Goal: Check status: Check status

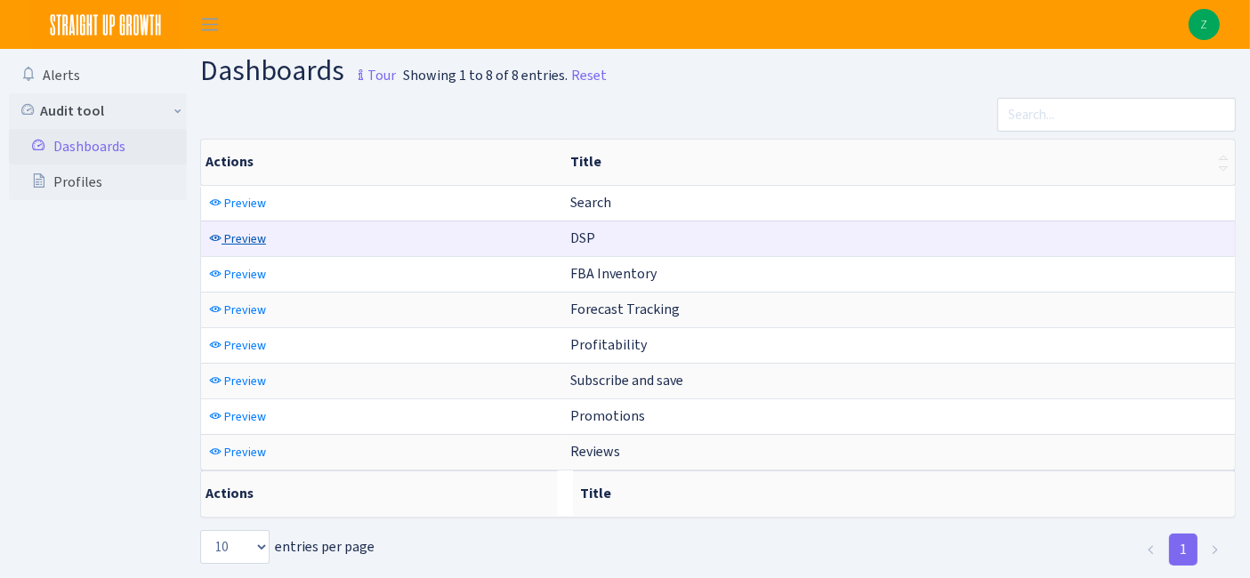
click at [252, 230] on span "Preview" at bounding box center [245, 238] width 42 height 17
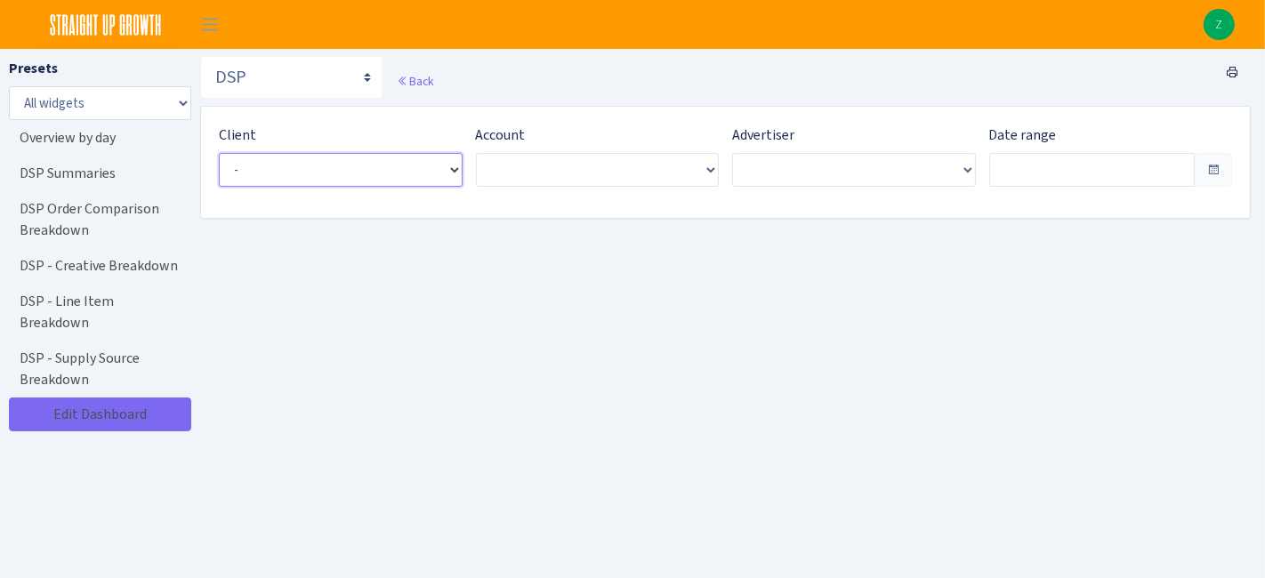
click at [286, 171] on select "- Bulletproof <span class="badge badge-success">Current</span><span class="badg…" at bounding box center [341, 170] width 244 height 34
type input "[DATE] - [DATE]"
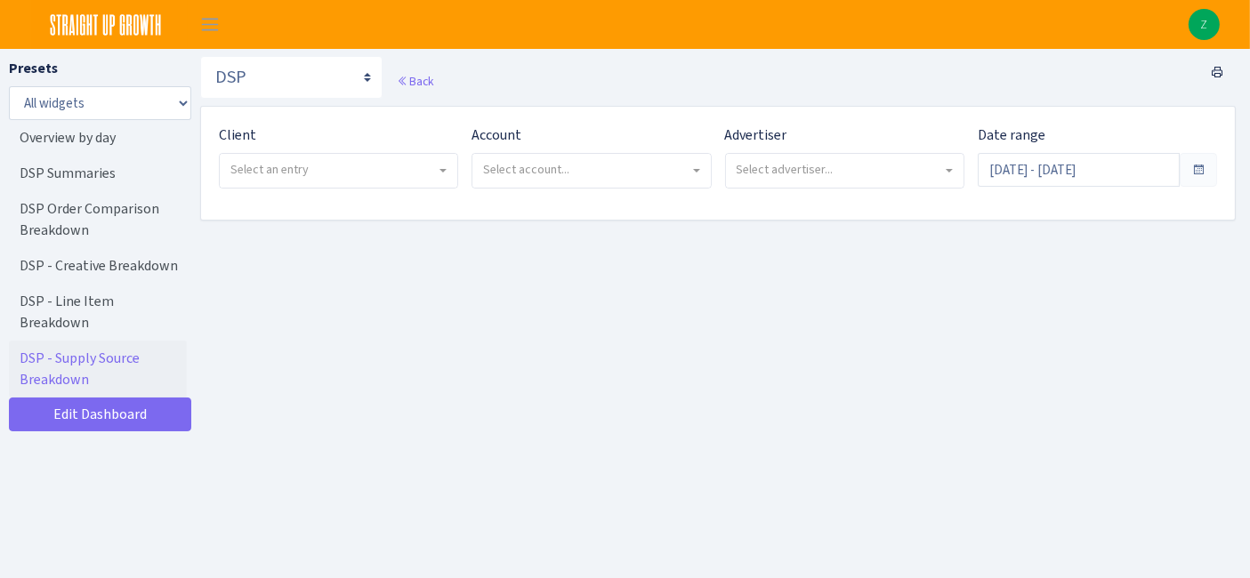
click at [312, 125] on div "Client - Bulletproof <span class="badge badge-success">Current</span><span clas…" at bounding box center [338, 157] width 239 height 64
click at [317, 173] on span "Select an entry" at bounding box center [332, 170] width 205 height 18
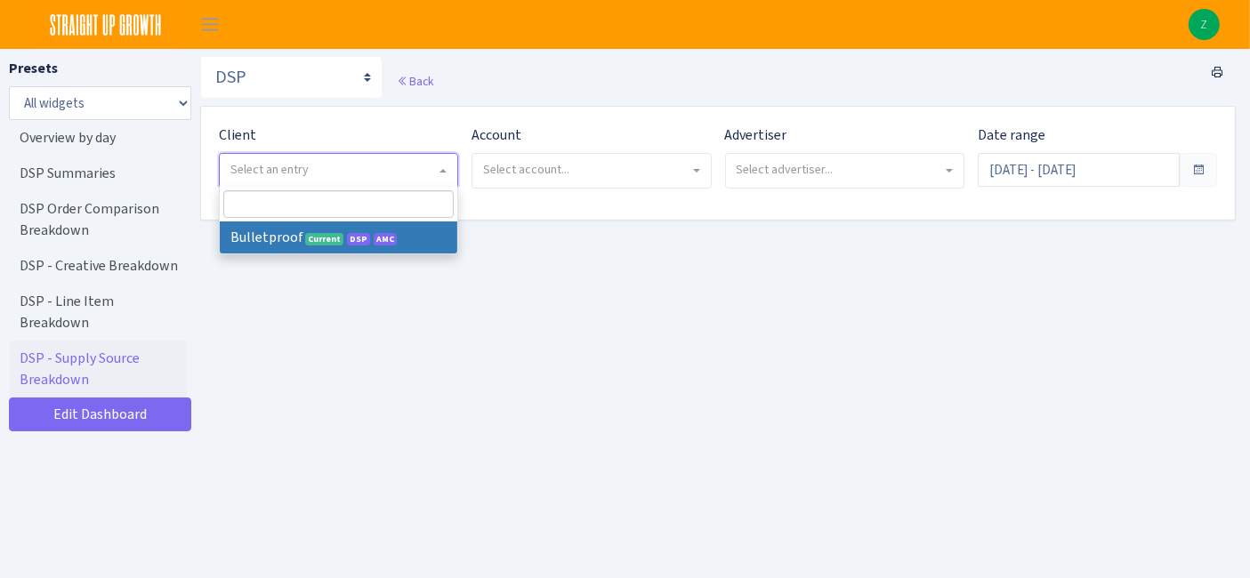
select select "409"
select select
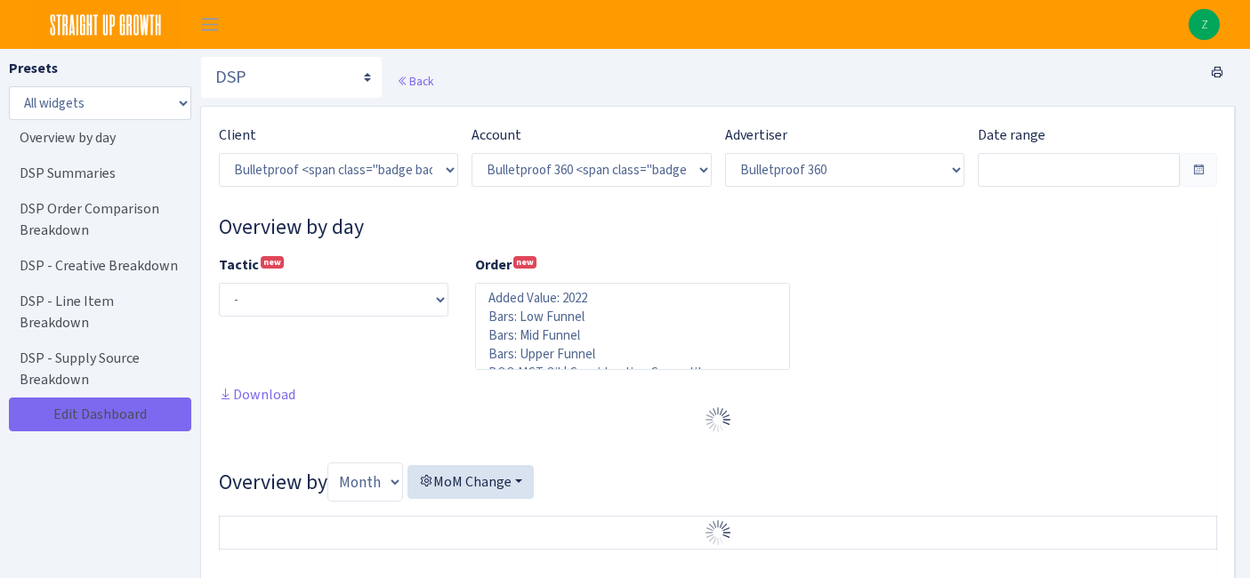
select select "3235730245795869"
select select "2888625790301"
select select
type input "Jul 23, 2025 - Aug 21, 2025"
type input "Jun 23, 2025 - Jul 22, 2025"
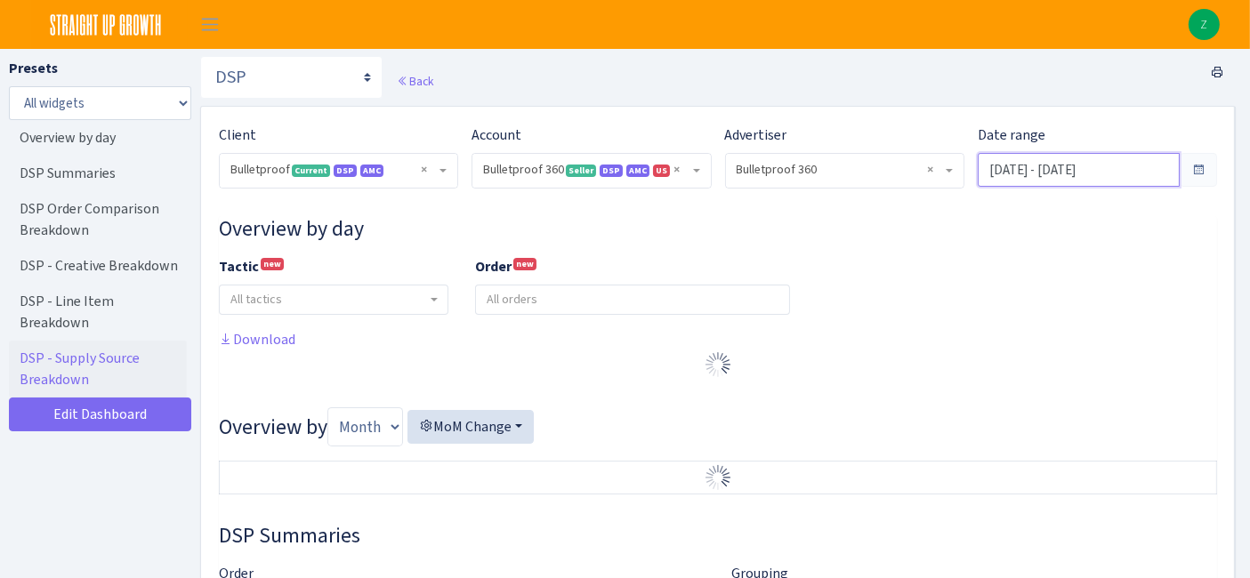
click at [1002, 179] on input "Jul 23, 2025 - Aug 21, 2025" at bounding box center [1079, 170] width 202 height 34
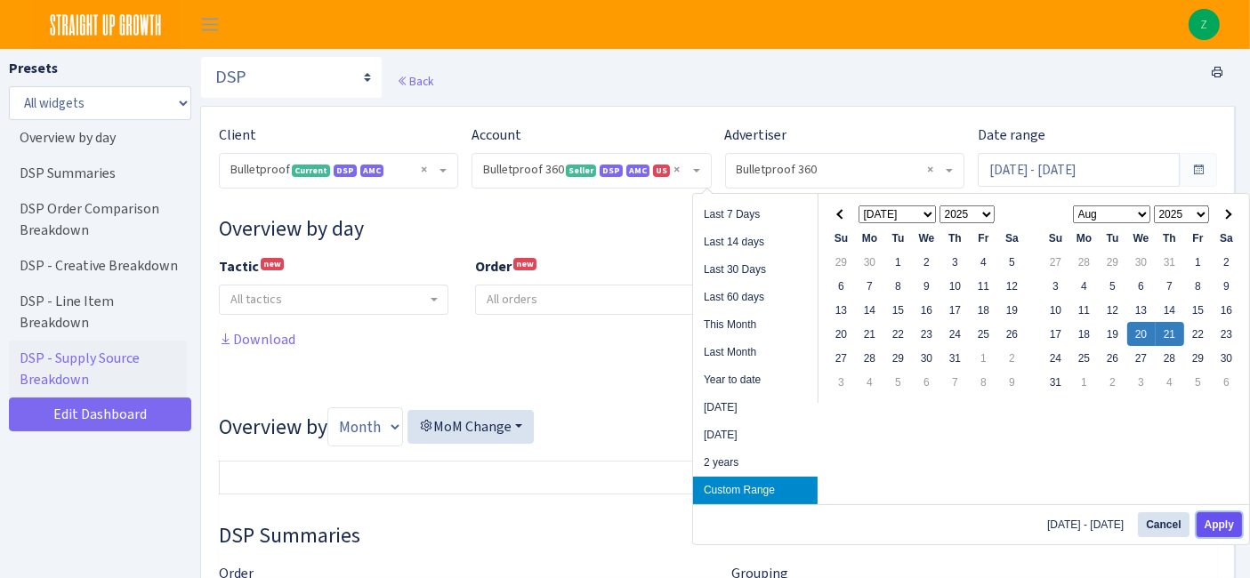
click at [1217, 524] on button "Apply" at bounding box center [1218, 524] width 45 height 25
type input "Aug 20, 2025 - Aug 21, 2025"
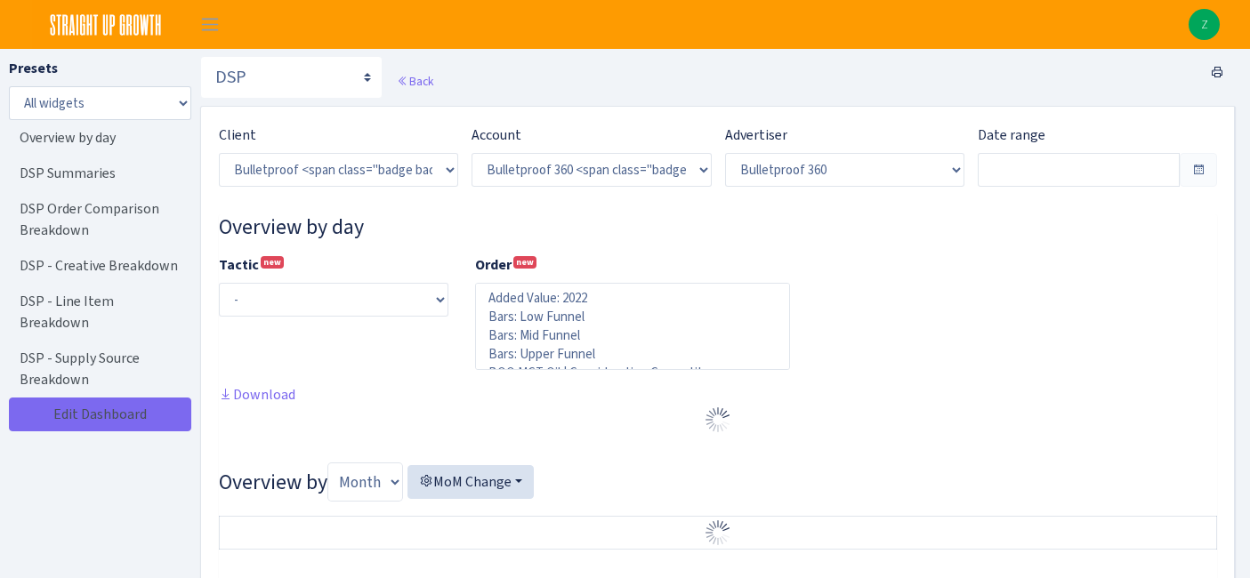
select select "3235730245795869"
select select "2888625790301"
select select
type input "[DATE] - [DATE]"
type input "Aug 18, 2025 - Aug 19, 2025"
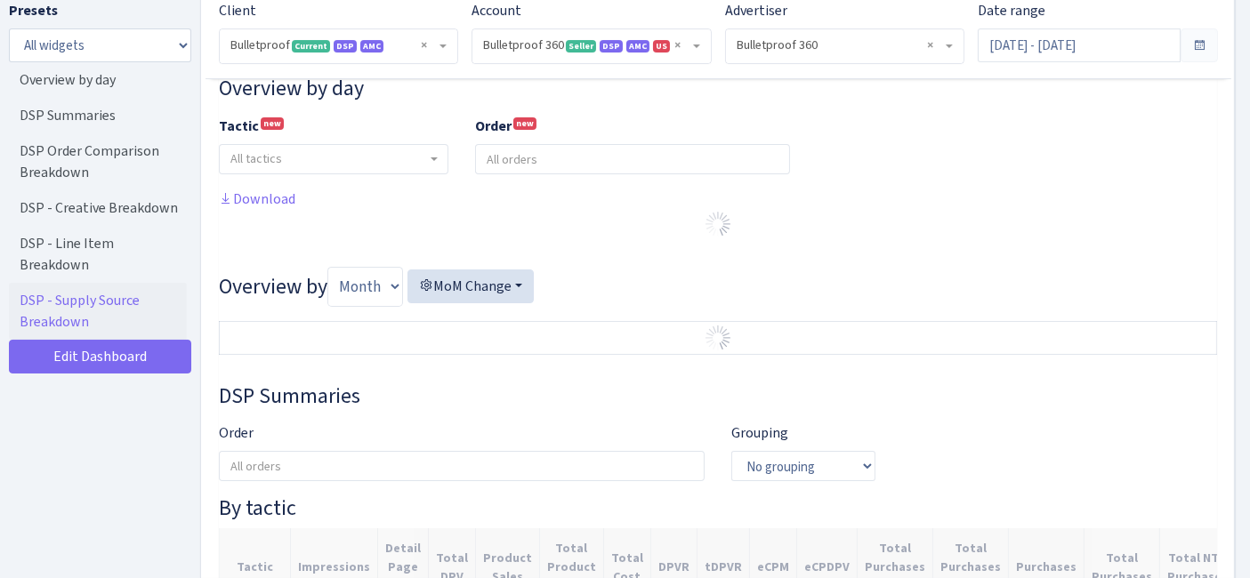
scroll to position [140, 0]
